Goal: Information Seeking & Learning: Learn about a topic

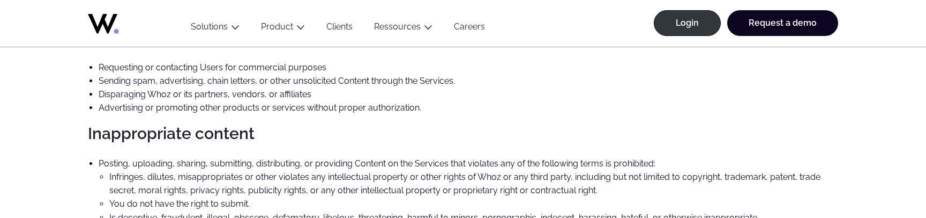
scroll to position [1082, 0]
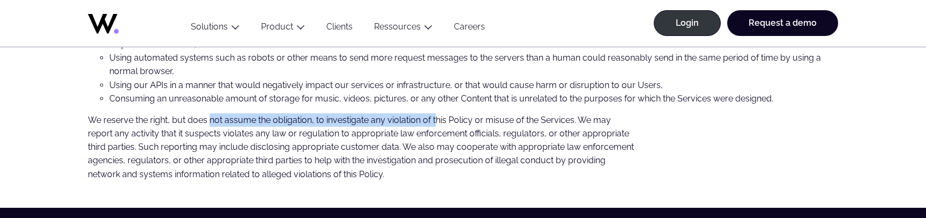
drag, startPoint x: 211, startPoint y: 125, endPoint x: 436, endPoint y: 125, distance: 225.1
click at [436, 125] on p "We reserve the right, but does not assume the obligation, to investigate any vi…" at bounding box center [362, 147] width 549 height 68
copy p "not assume the obligation, to investigate any violation of t"
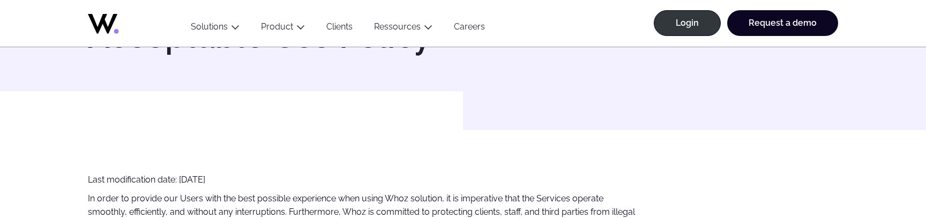
scroll to position [44, 0]
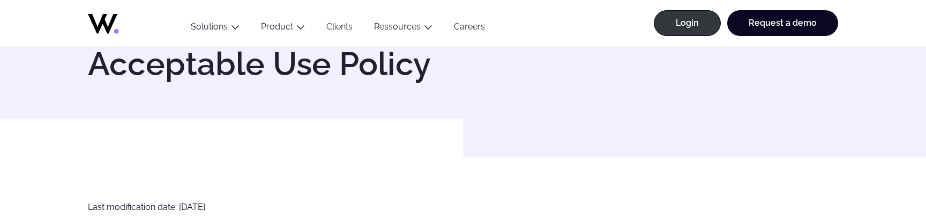
drag, startPoint x: 89, startPoint y: 205, endPoint x: 242, endPoint y: 207, distance: 153.3
click at [242, 207] on p "Last modification date: [DATE]" at bounding box center [362, 206] width 549 height 13
copy p "Last modification date: [DATE]"
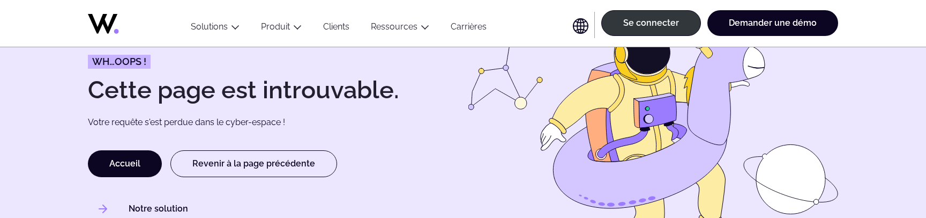
scroll to position [76, 0]
